Goal: Information Seeking & Learning: Learn about a topic

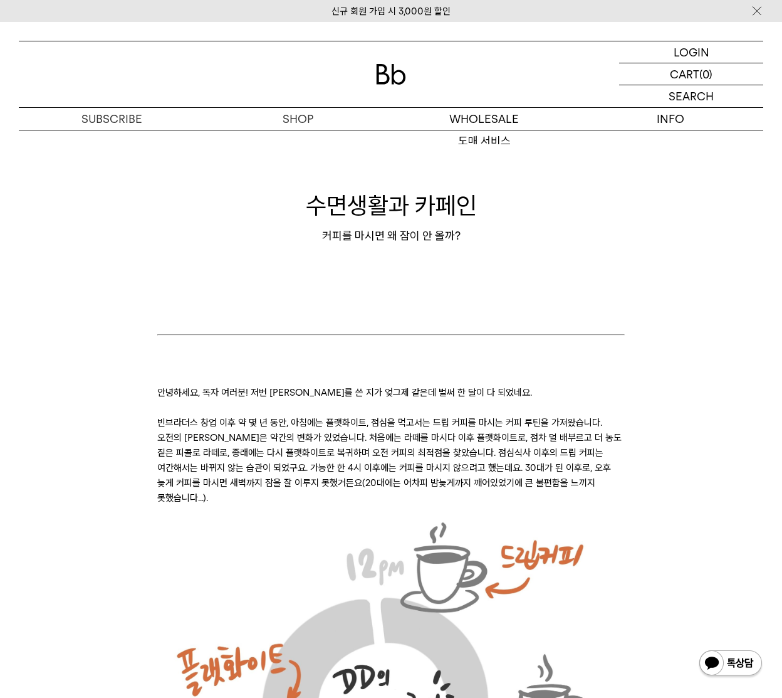
click at [391, 83] on img at bounding box center [391, 74] width 30 height 21
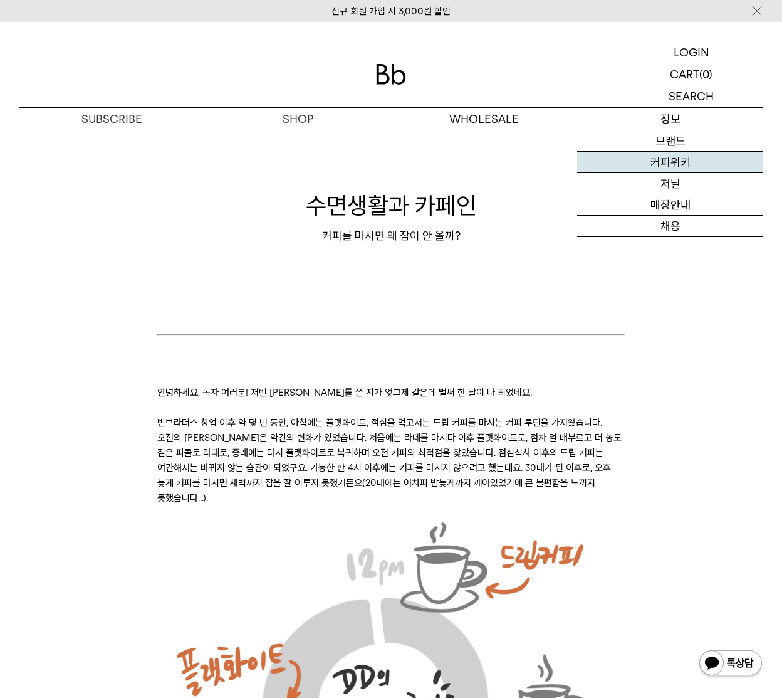
click at [696, 170] on link "커피위키" at bounding box center [670, 162] width 186 height 21
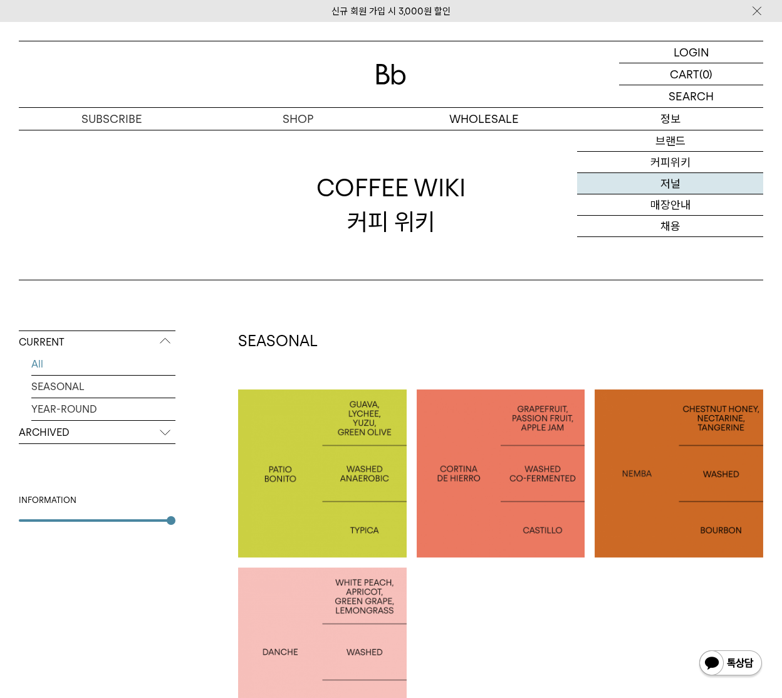
click at [681, 187] on link "저널" at bounding box center [670, 183] width 186 height 21
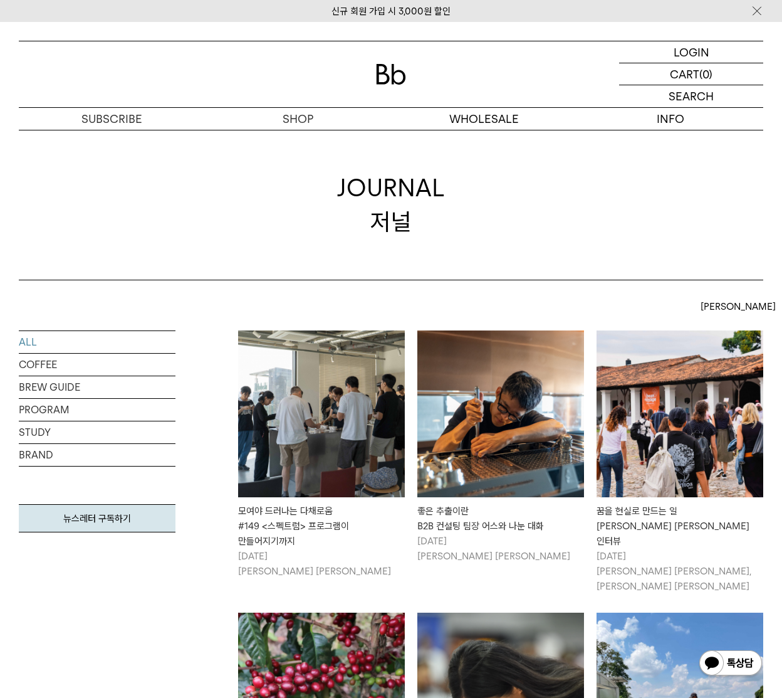
drag, startPoint x: 431, startPoint y: 269, endPoint x: 501, endPoint y: 278, distance: 70.0
click at [432, 270] on div "JOURNAL 저널" at bounding box center [391, 205] width 745 height 150
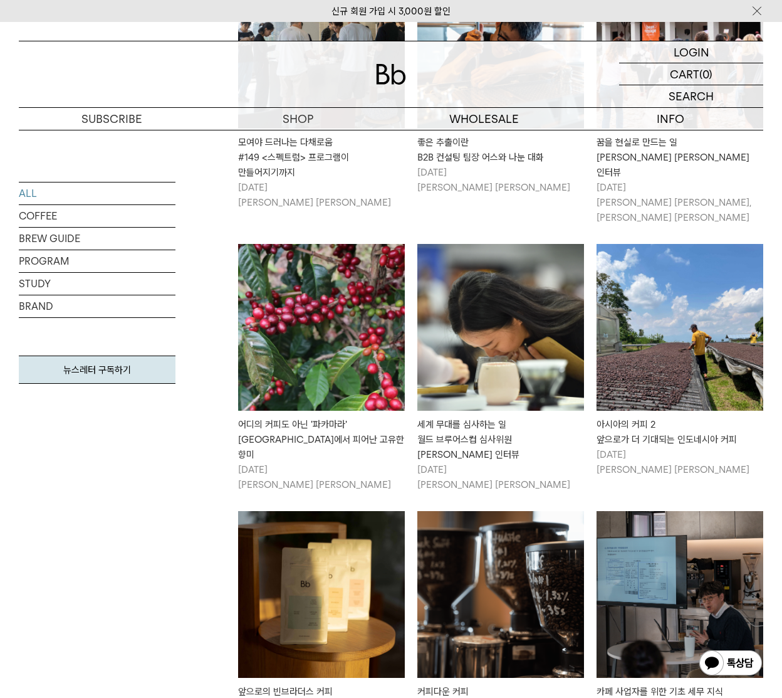
scroll to position [805, 0]
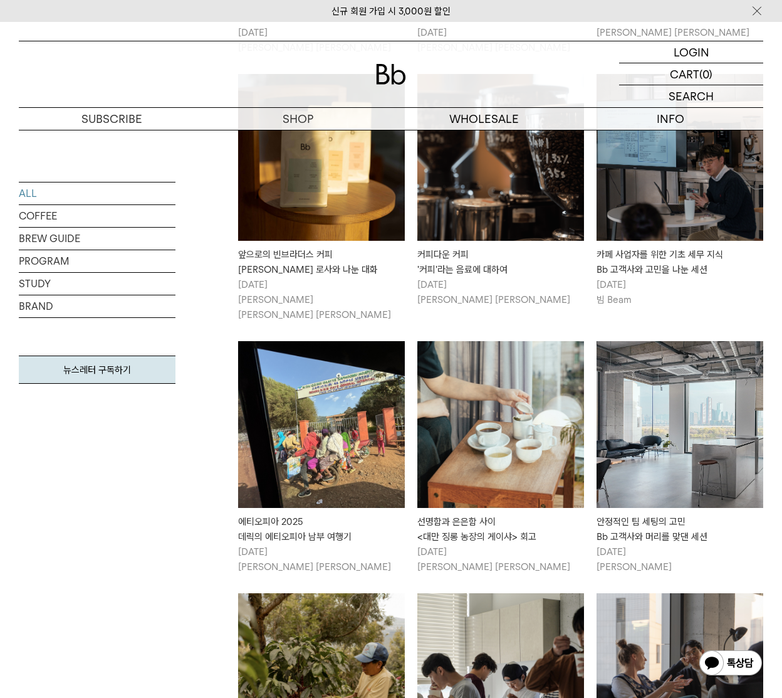
click at [127, 456] on div "ALL COFFEE BREW GUIDE PROGRAM STUDY BRAND 뉴스레터 구독하기" at bounding box center [97, 240] width 157 height 1430
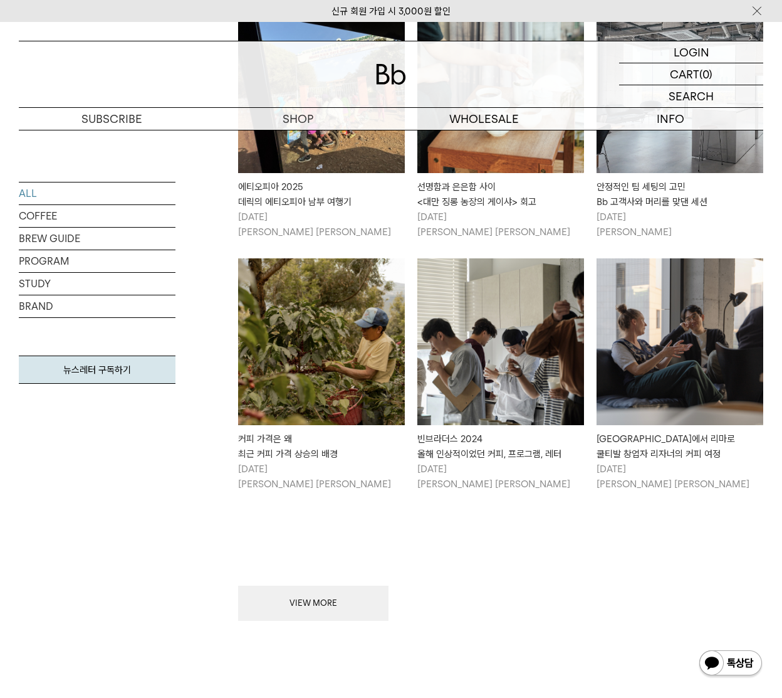
scroll to position [1127, 0]
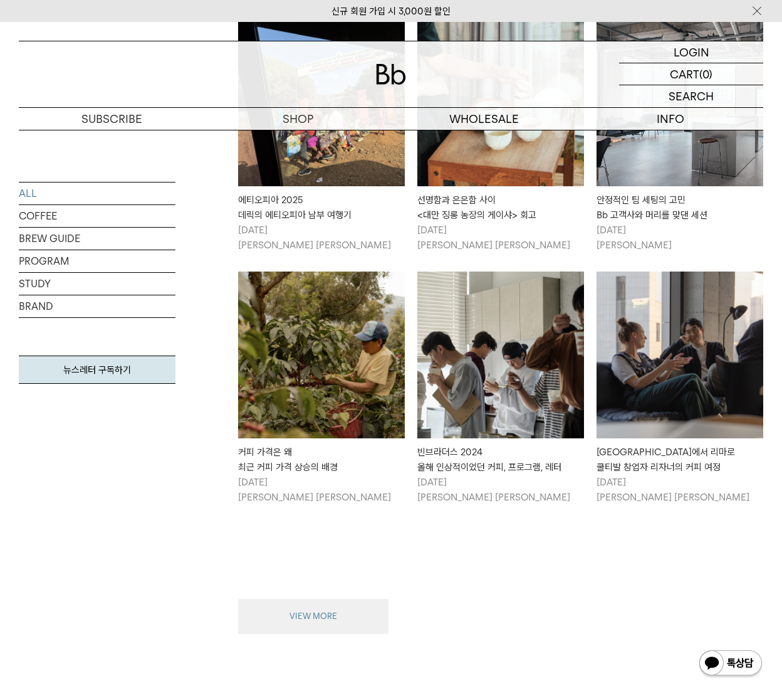
click at [353, 599] on button "VIEW MORE" at bounding box center [313, 616] width 150 height 35
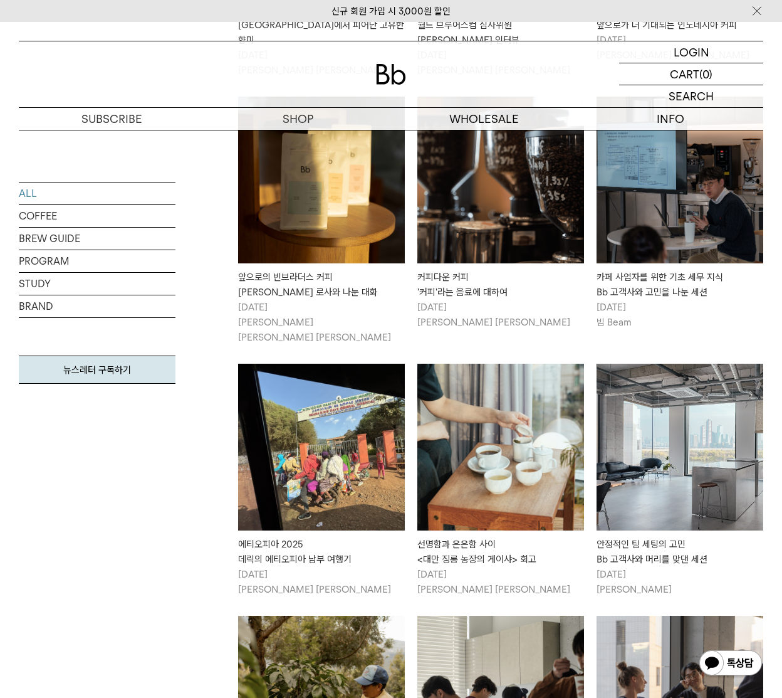
scroll to position [0, 0]
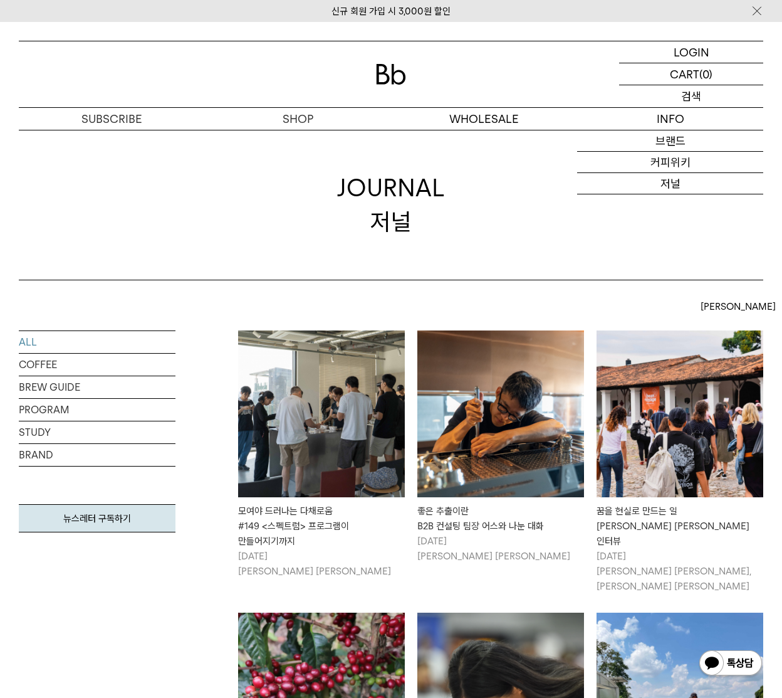
click at [693, 88] on p "검색" at bounding box center [691, 96] width 20 height 22
click at [687, 92] on input "text" at bounding box center [691, 96] width 144 height 22
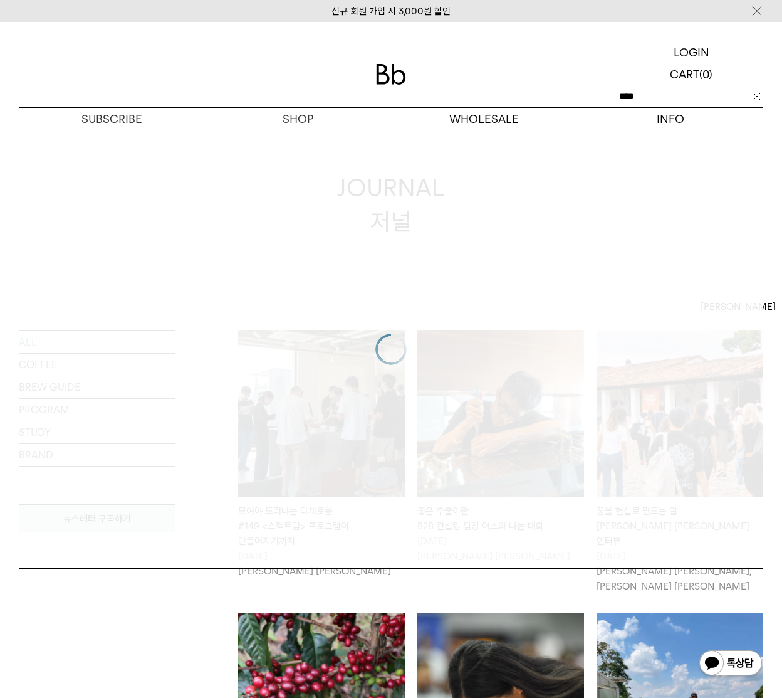
type input "****"
click input "**" at bounding box center [0, 0] width 0 height 0
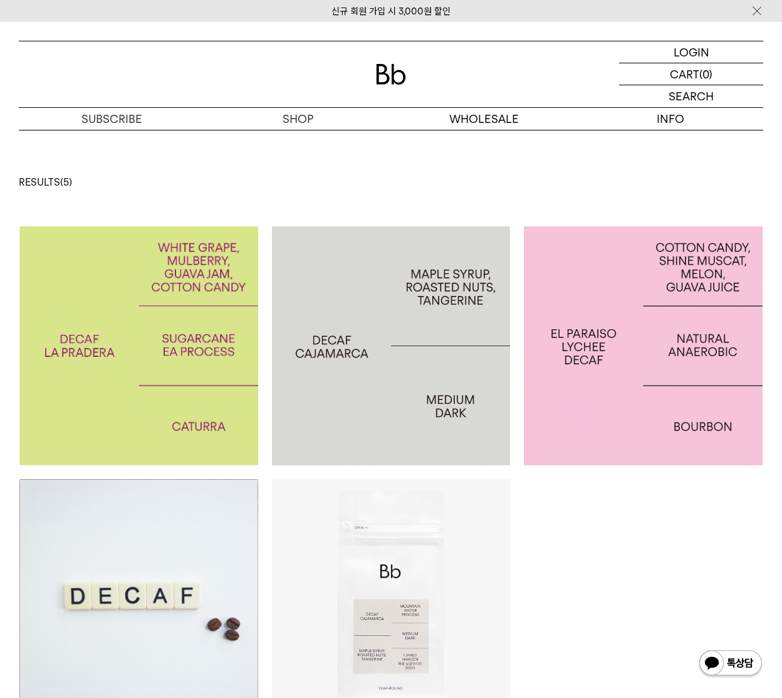
scroll to position [375, 0]
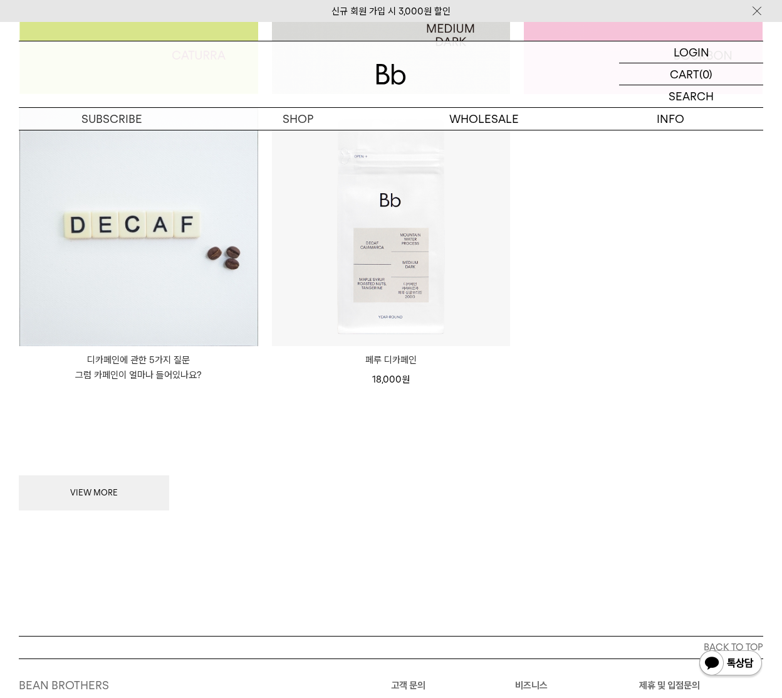
click at [190, 367] on p "디카페인에 관한 5가지 질문 그럼 카페인이 얼마나 들어있나요?" at bounding box center [138, 367] width 239 height 30
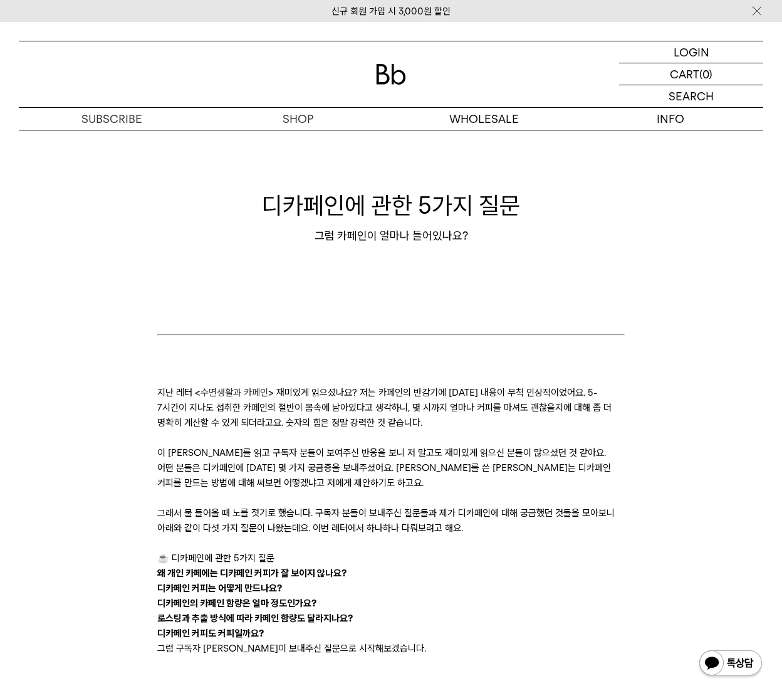
click at [513, 429] on p "지난 레터 < 수면생활과 카페인 > 재미있게 읽으셨나요? 저는 카페인의 반감기에 [DATE] 내용이 무척 인상적이었어요. 5-7시간이 지나도 …" at bounding box center [390, 407] width 467 height 45
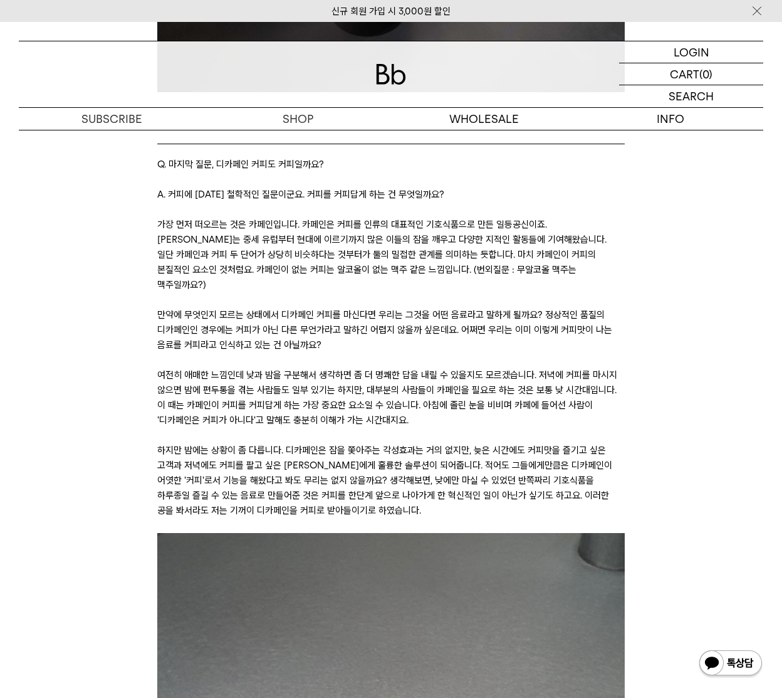
scroll to position [3150, 0]
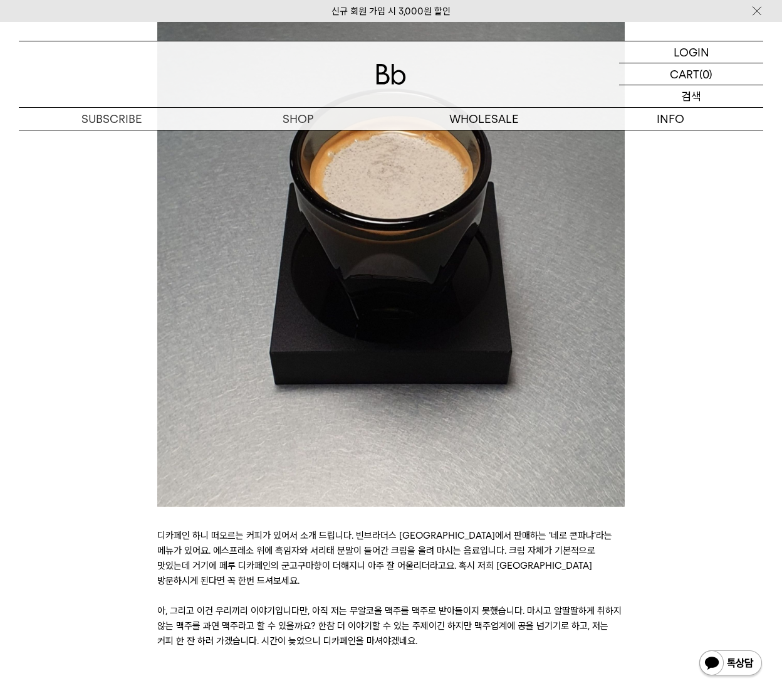
click at [715, 96] on div "SEARCH 검색" at bounding box center [691, 96] width 144 height 22
click at [648, 99] on input "text" at bounding box center [691, 96] width 144 height 22
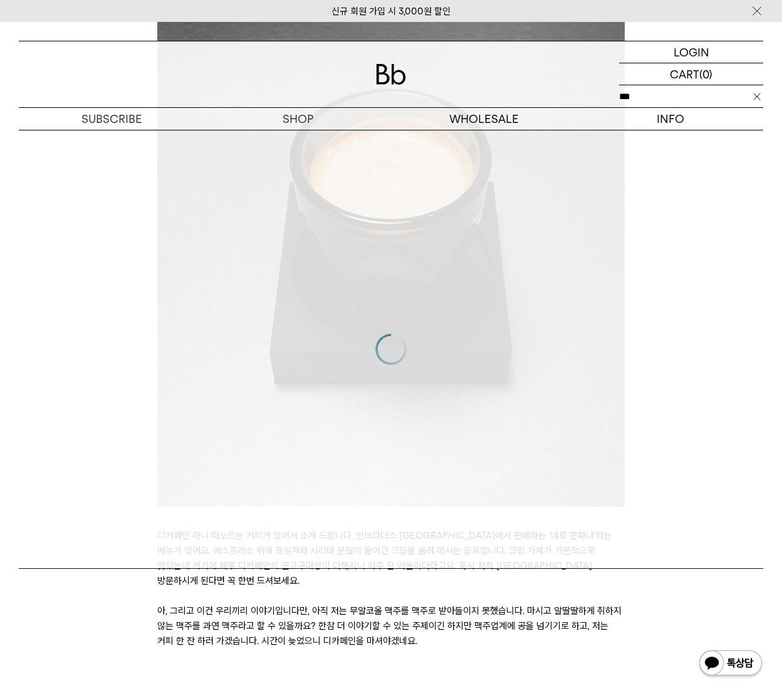
type input "***"
click input "**" at bounding box center [0, 0] width 0 height 0
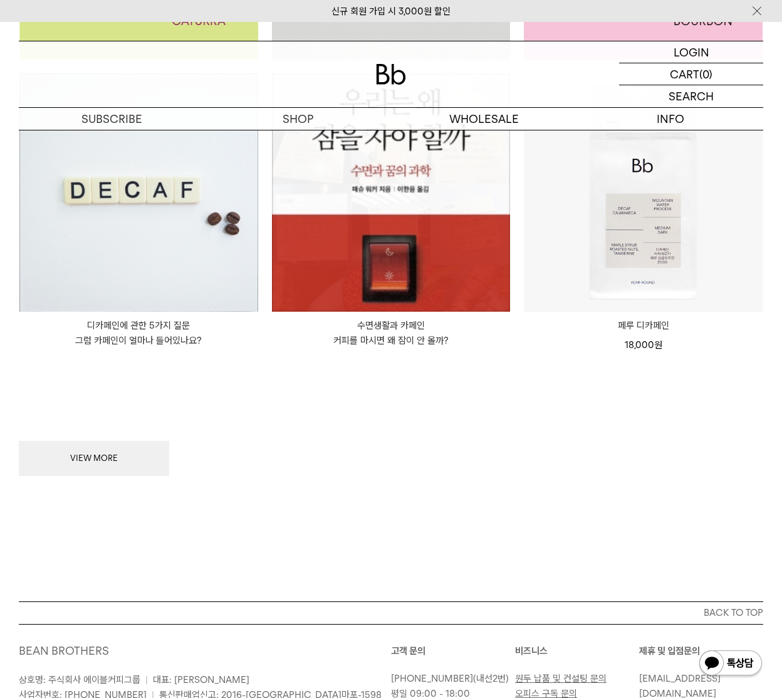
scroll to position [410, 0]
click at [118, 459] on button "VIEW MORE" at bounding box center [94, 457] width 150 height 35
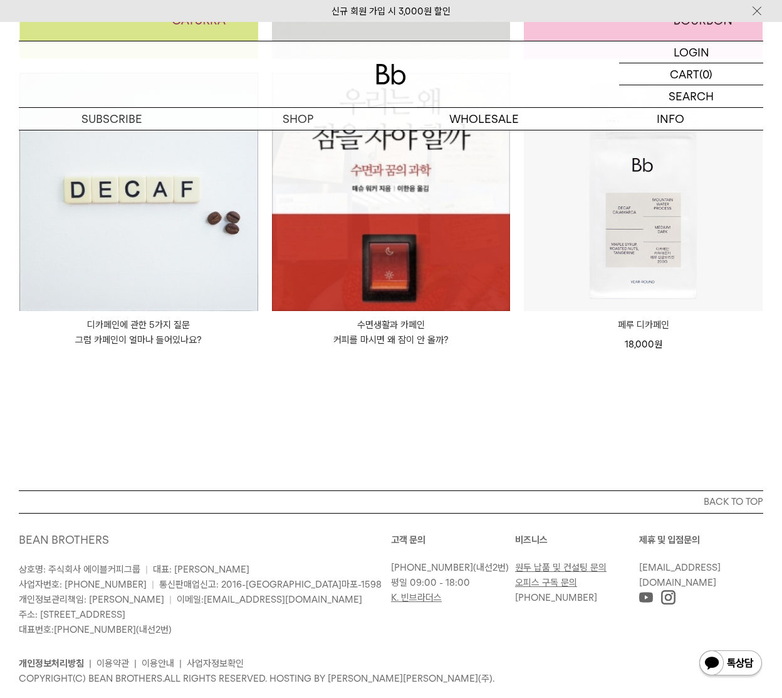
click at [385, 265] on img at bounding box center [391, 192] width 239 height 239
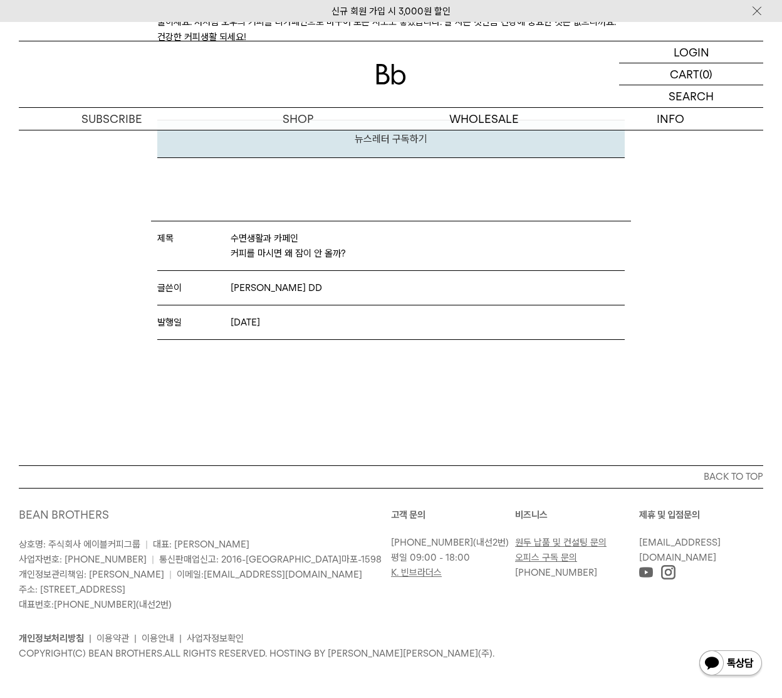
scroll to position [4035, 0]
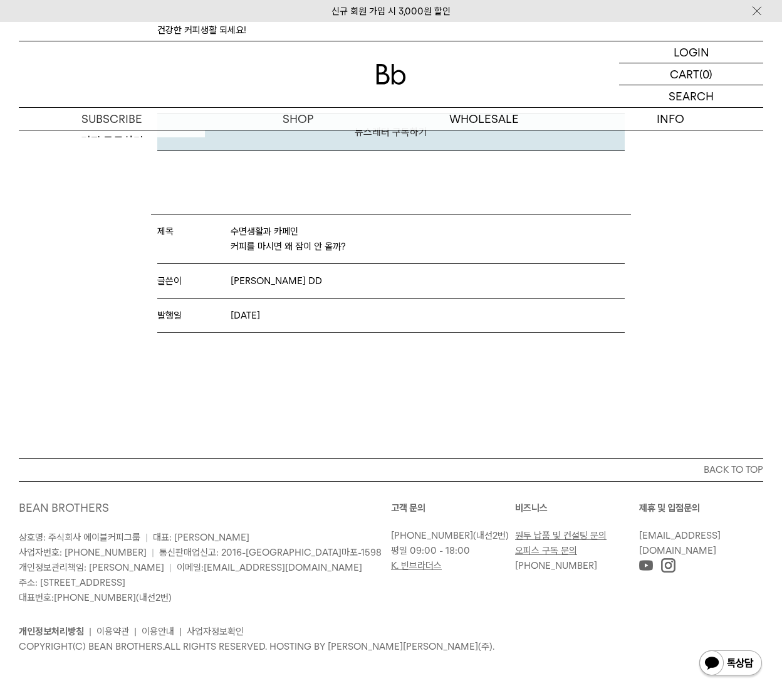
click at [271, 241] on span "수면생활과 카페인 커피를 마시면 왜 잠이 안 올까?" at bounding box center [288, 239] width 115 height 30
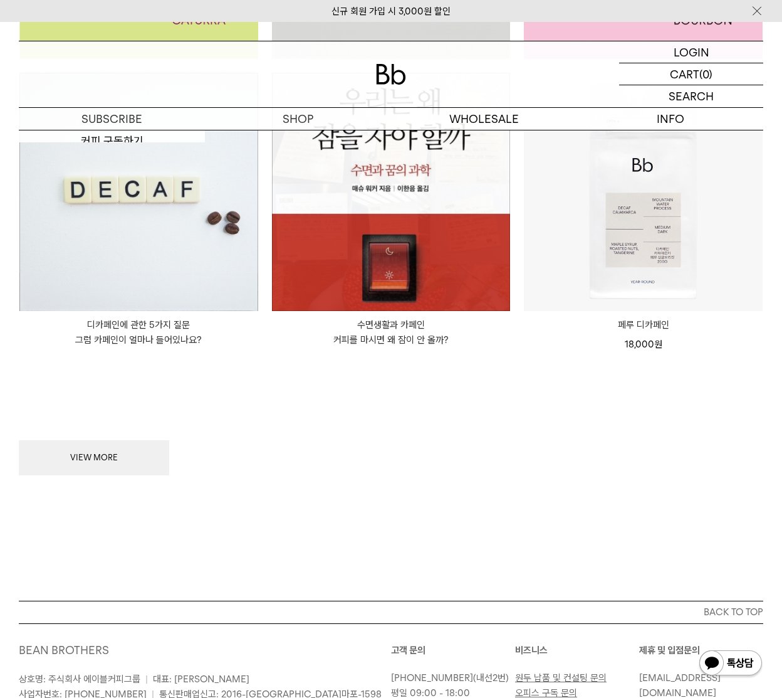
click at [122, 338] on p "디카페인에 관한 5가지 질문 그럼 카페인이 얼마나 들어있나요?" at bounding box center [138, 332] width 239 height 30
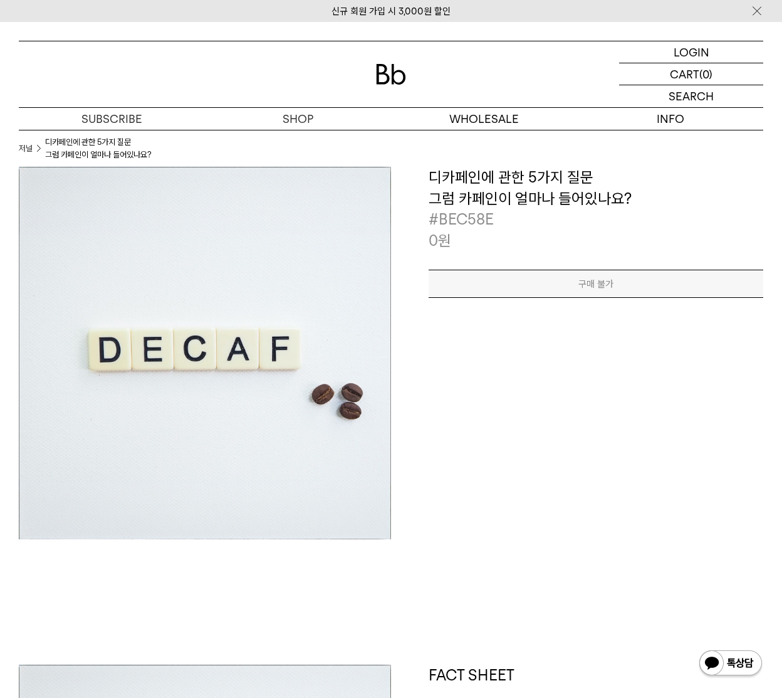
scroll to position [35, 0]
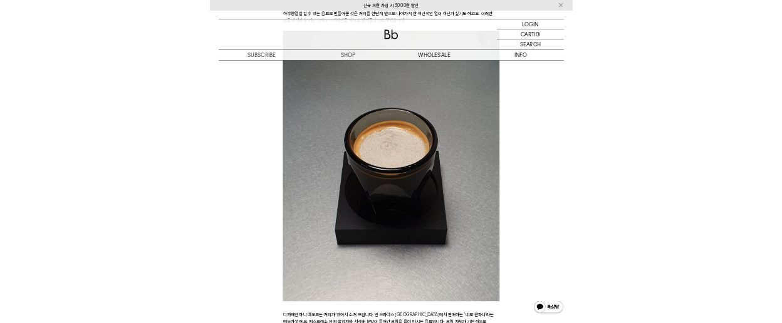
scroll to position [3266, 0]
